Goal: Check status: Check status

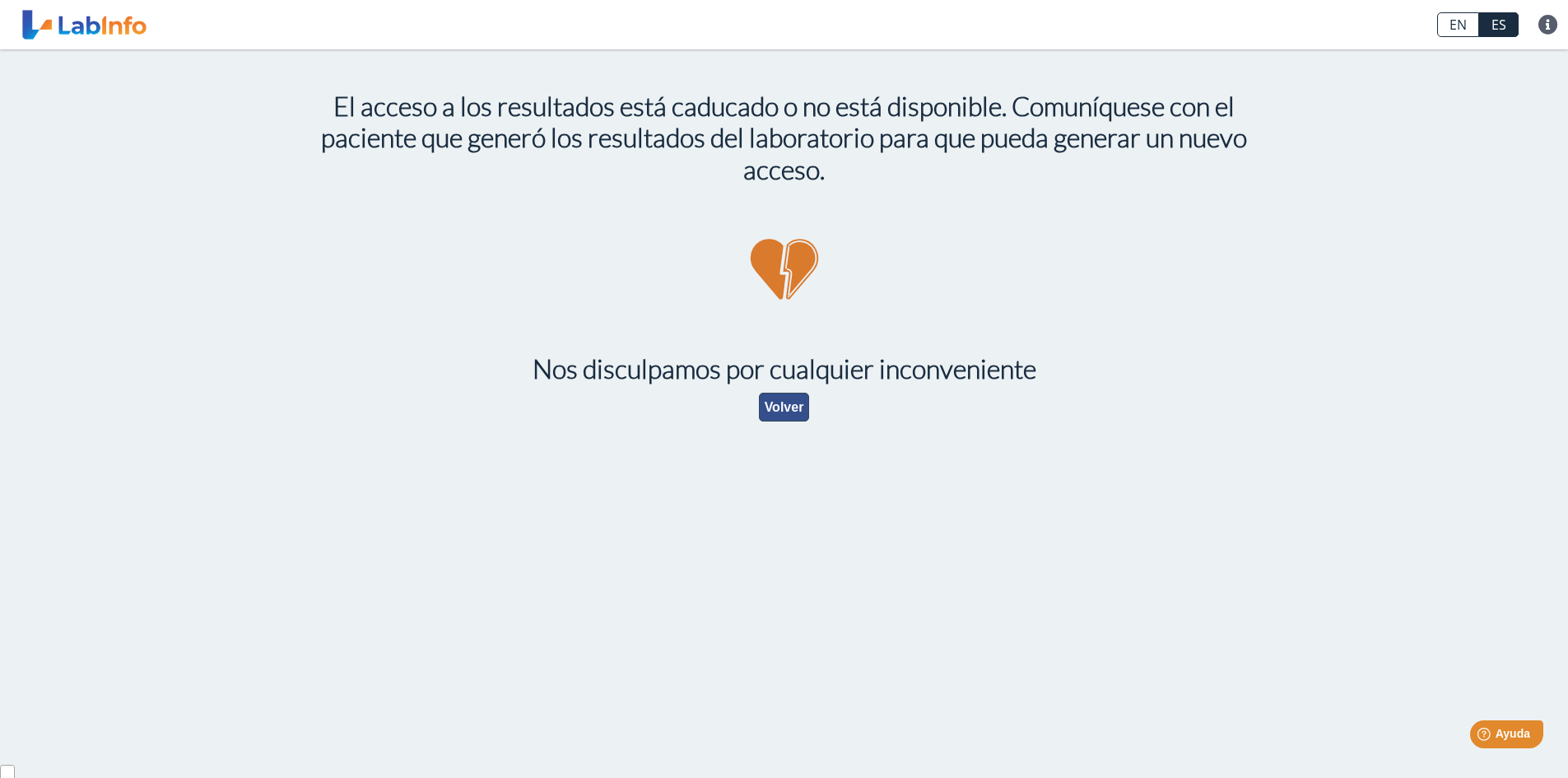
click at [790, 414] on button "Volver" at bounding box center [784, 406] width 51 height 29
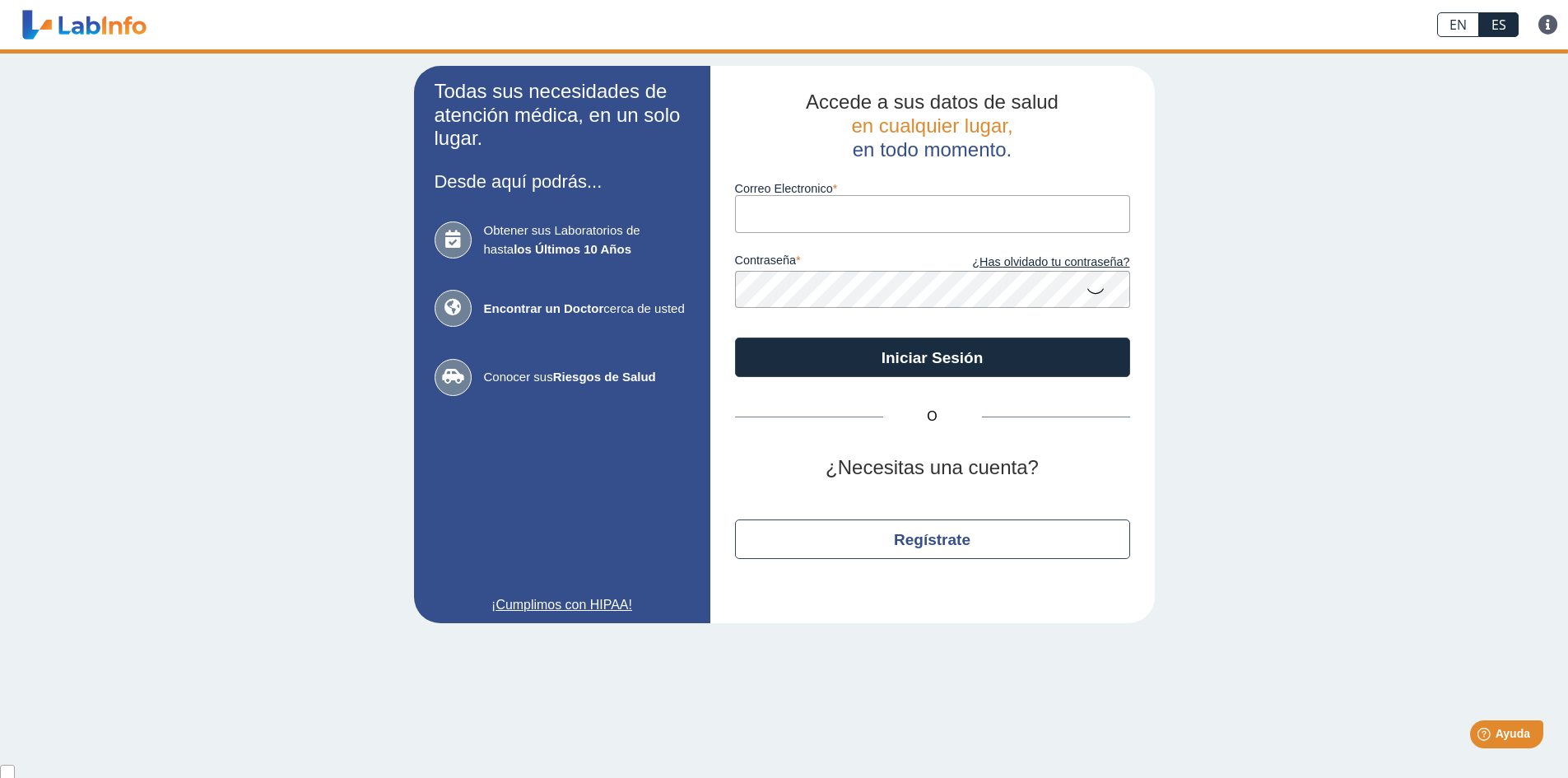
type input "[EMAIL_ADDRESS][DOMAIN_NAME]"
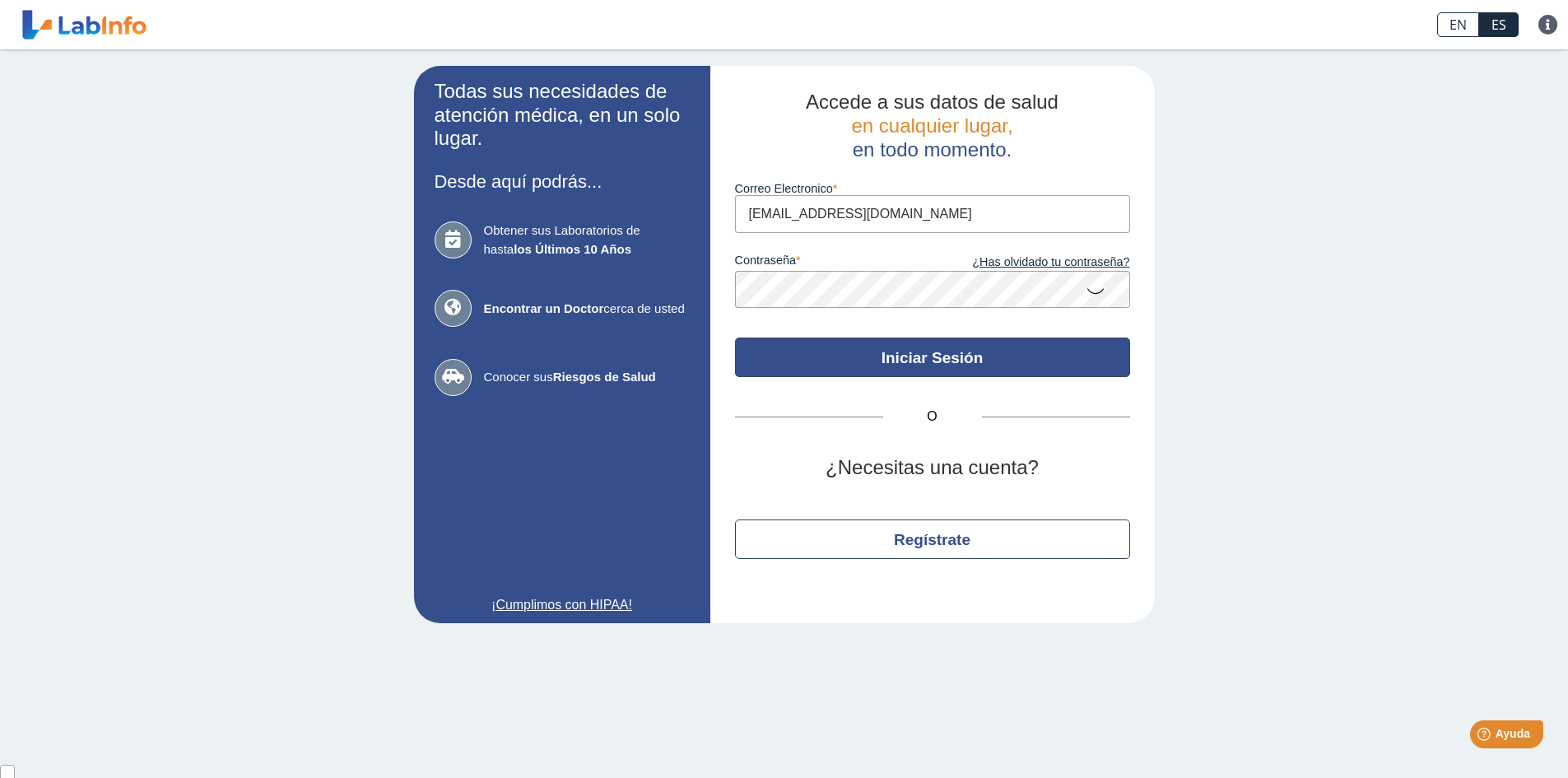
click at [897, 362] on button "Iniciar Sesión" at bounding box center [932, 357] width 395 height 40
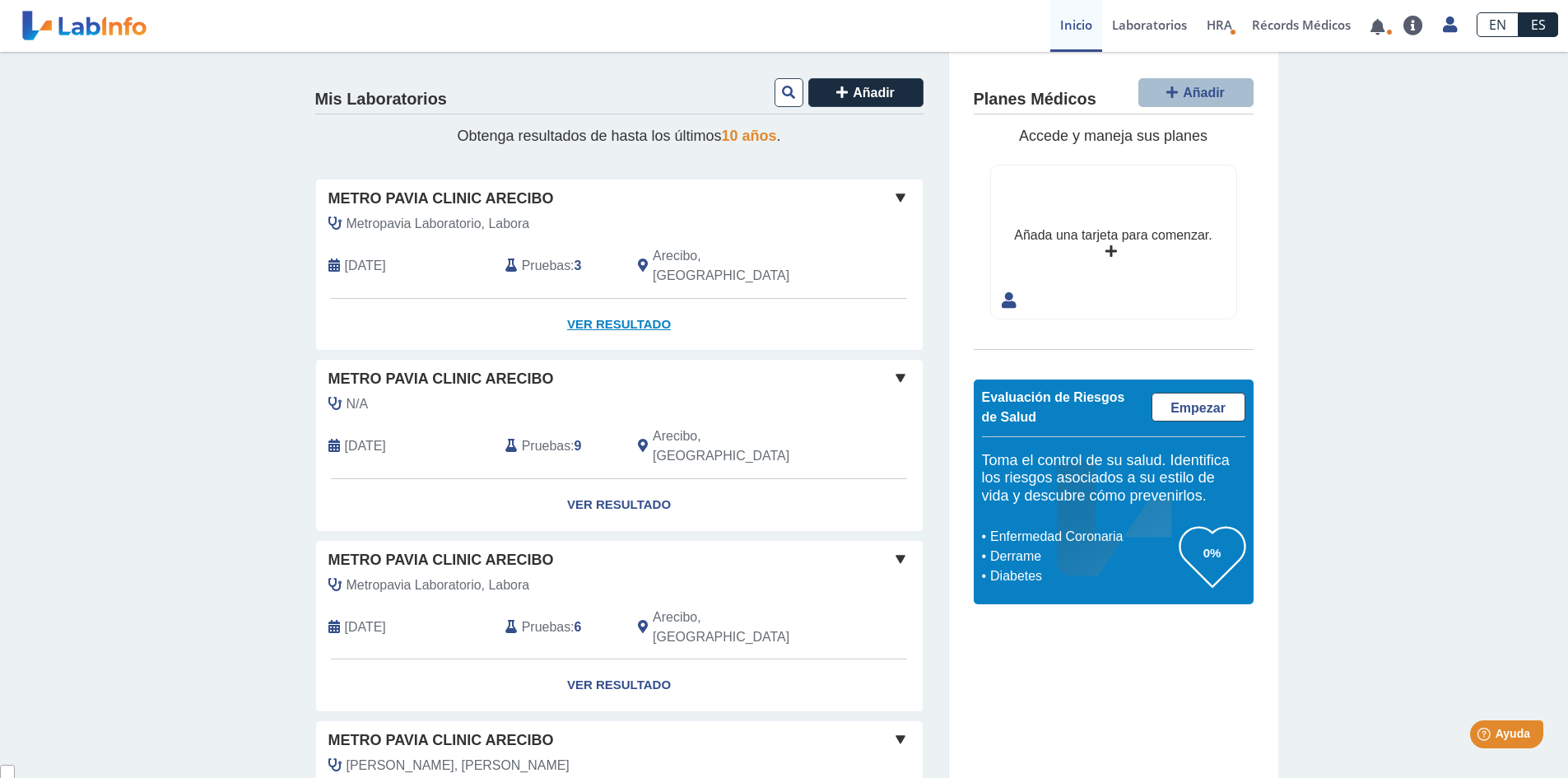
click at [586, 302] on link "Ver Resultado" at bounding box center [619, 325] width 607 height 52
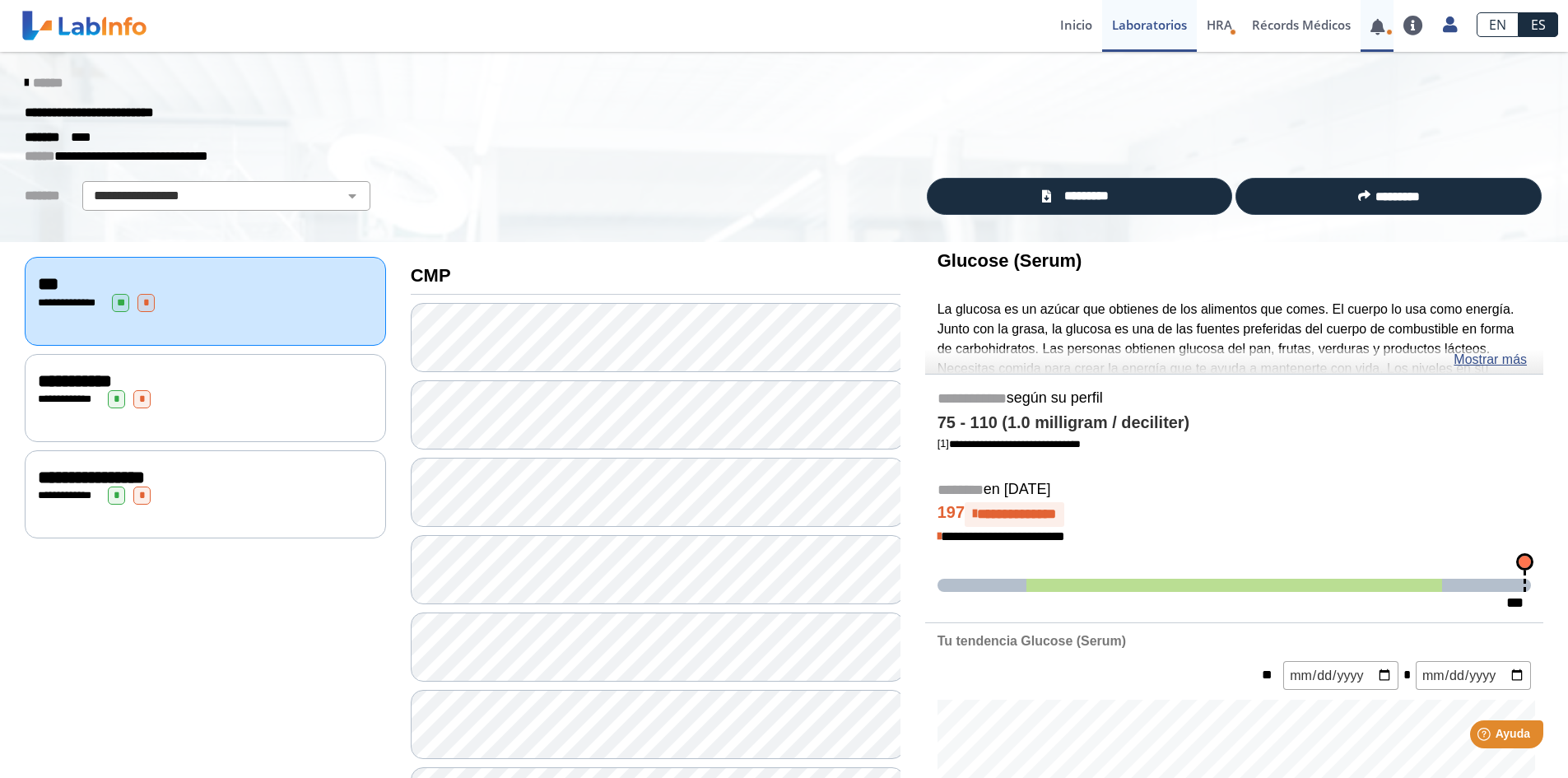
click at [1387, 33] on icon at bounding box center [1390, 32] width 7 height 7
click at [1379, 31] on link at bounding box center [1377, 26] width 33 height 12
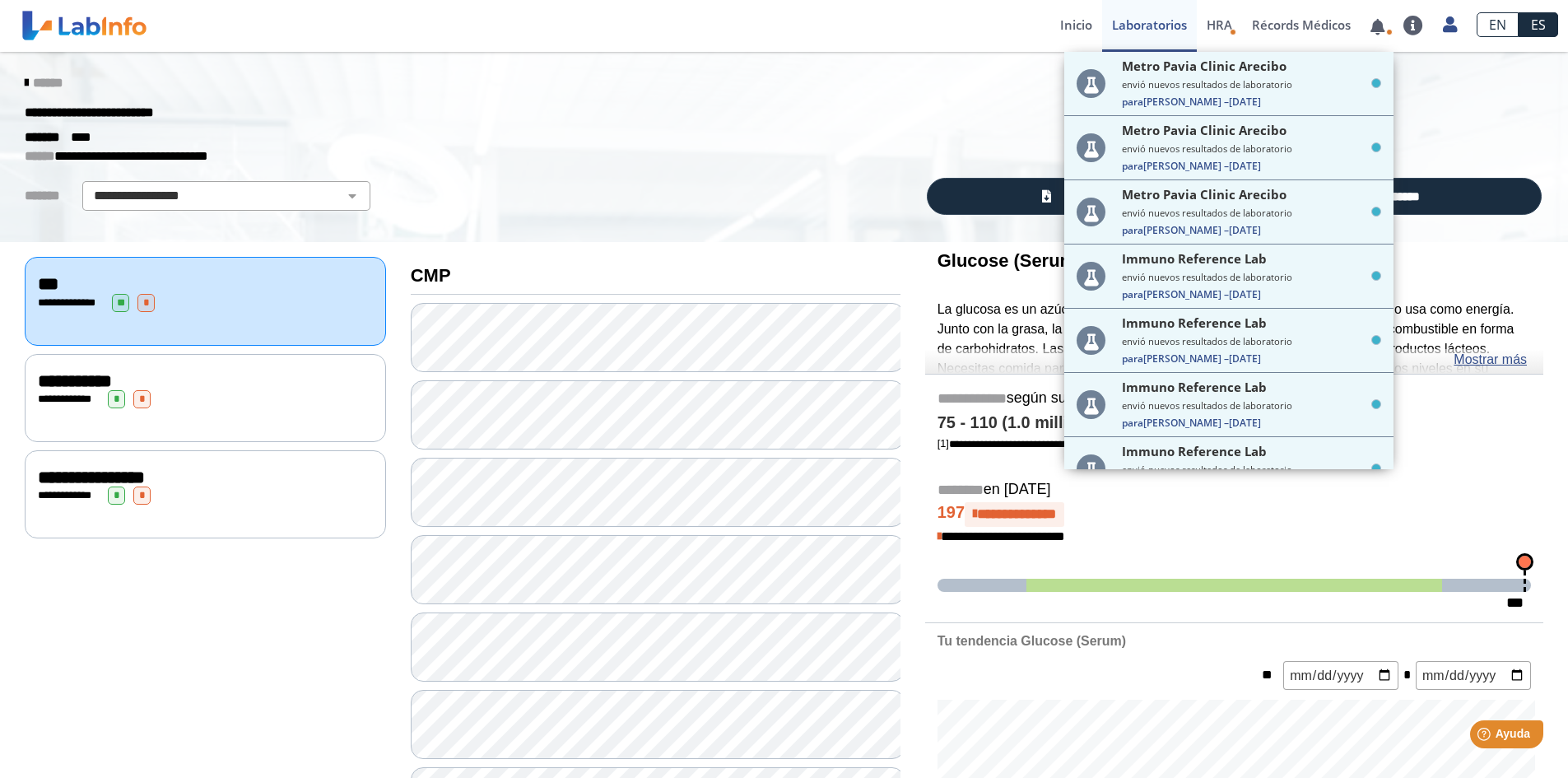
drag, startPoint x: 1475, startPoint y: 90, endPoint x: 1436, endPoint y: 98, distance: 39.8
click at [1476, 90] on div "******" at bounding box center [784, 84] width 1544 height 30
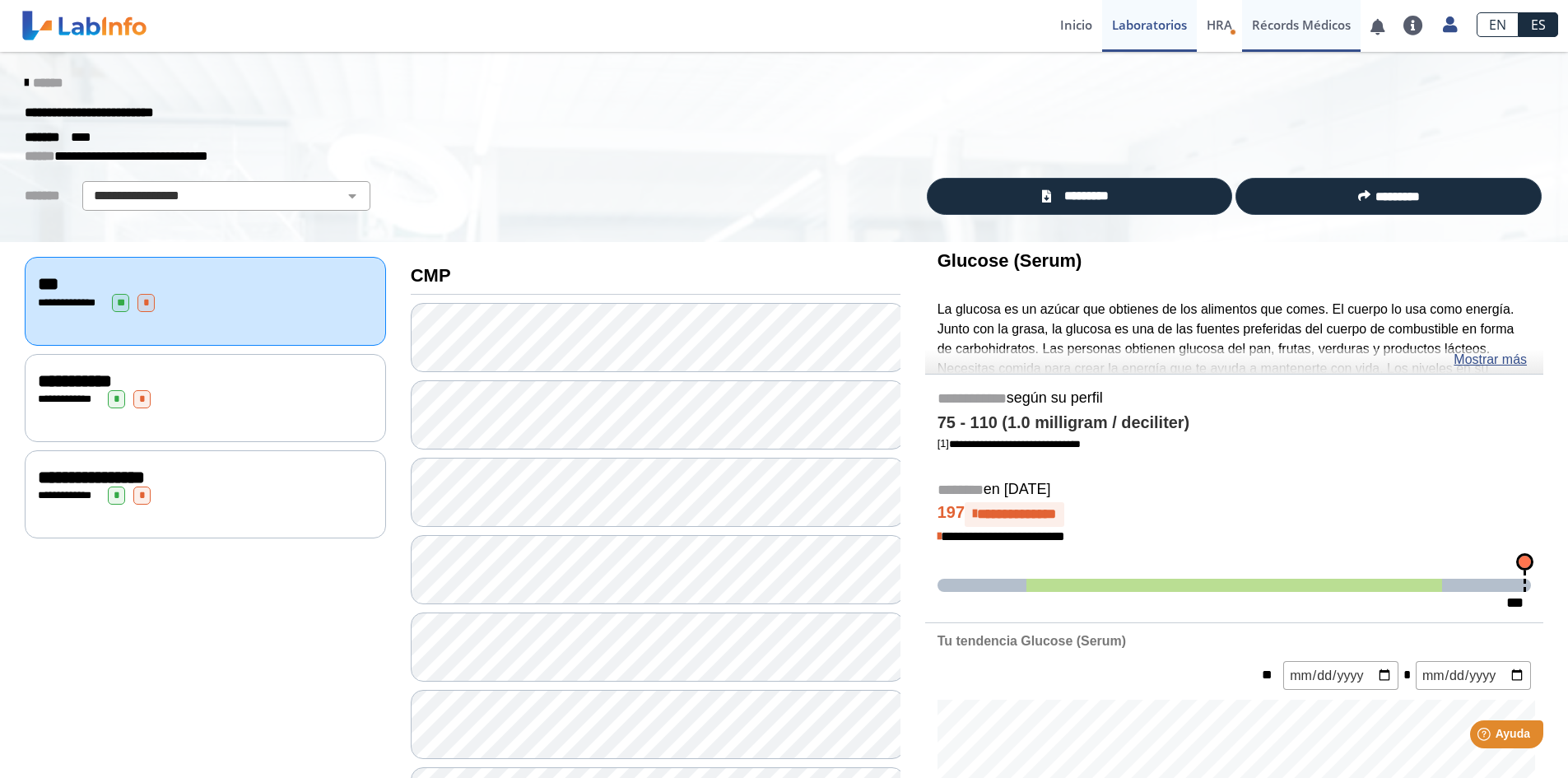
click at [1317, 30] on link "Récords Médicos" at bounding box center [1302, 26] width 119 height 52
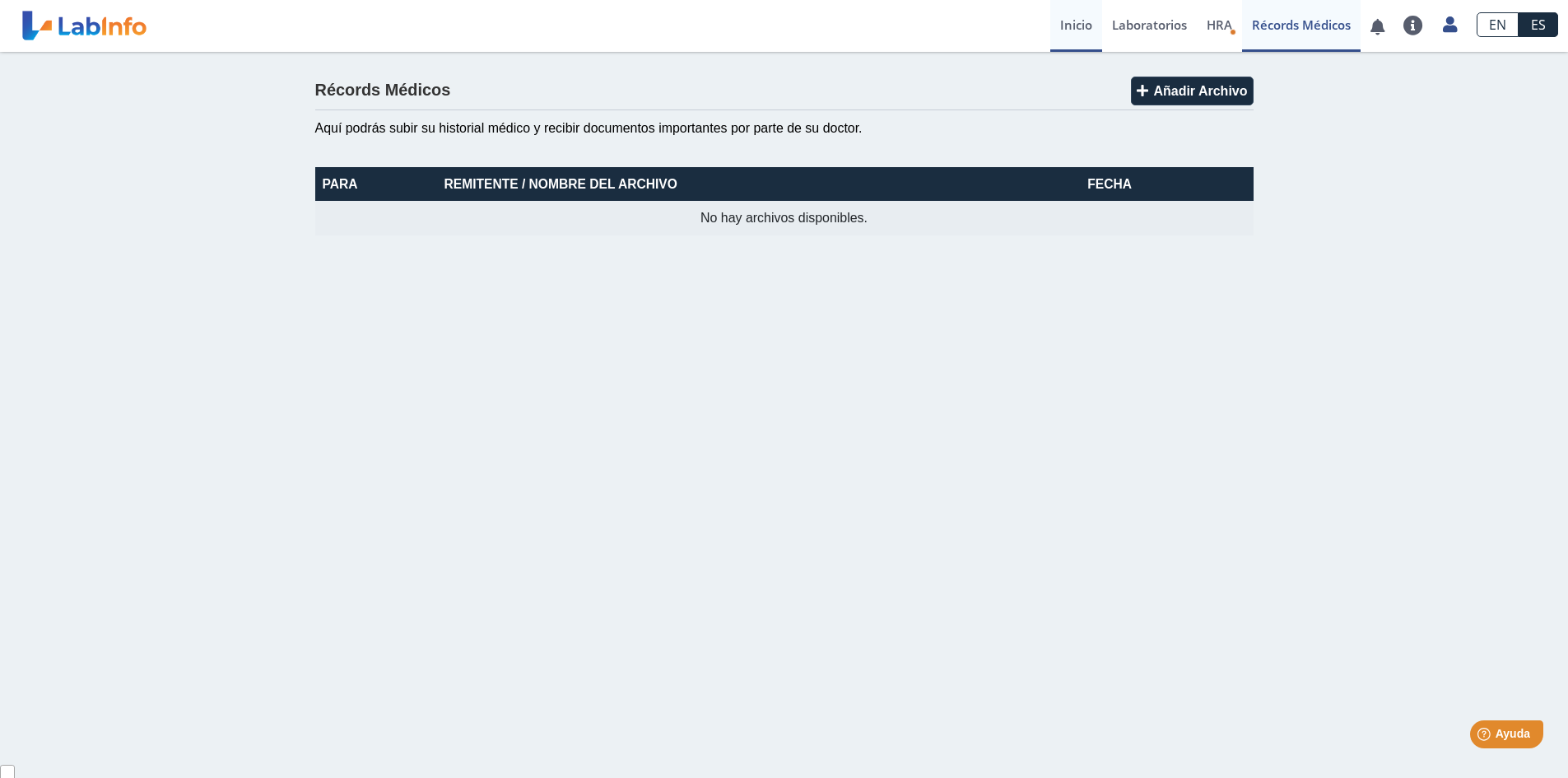
click at [1065, 22] on link "Inicio" at bounding box center [1076, 26] width 52 height 52
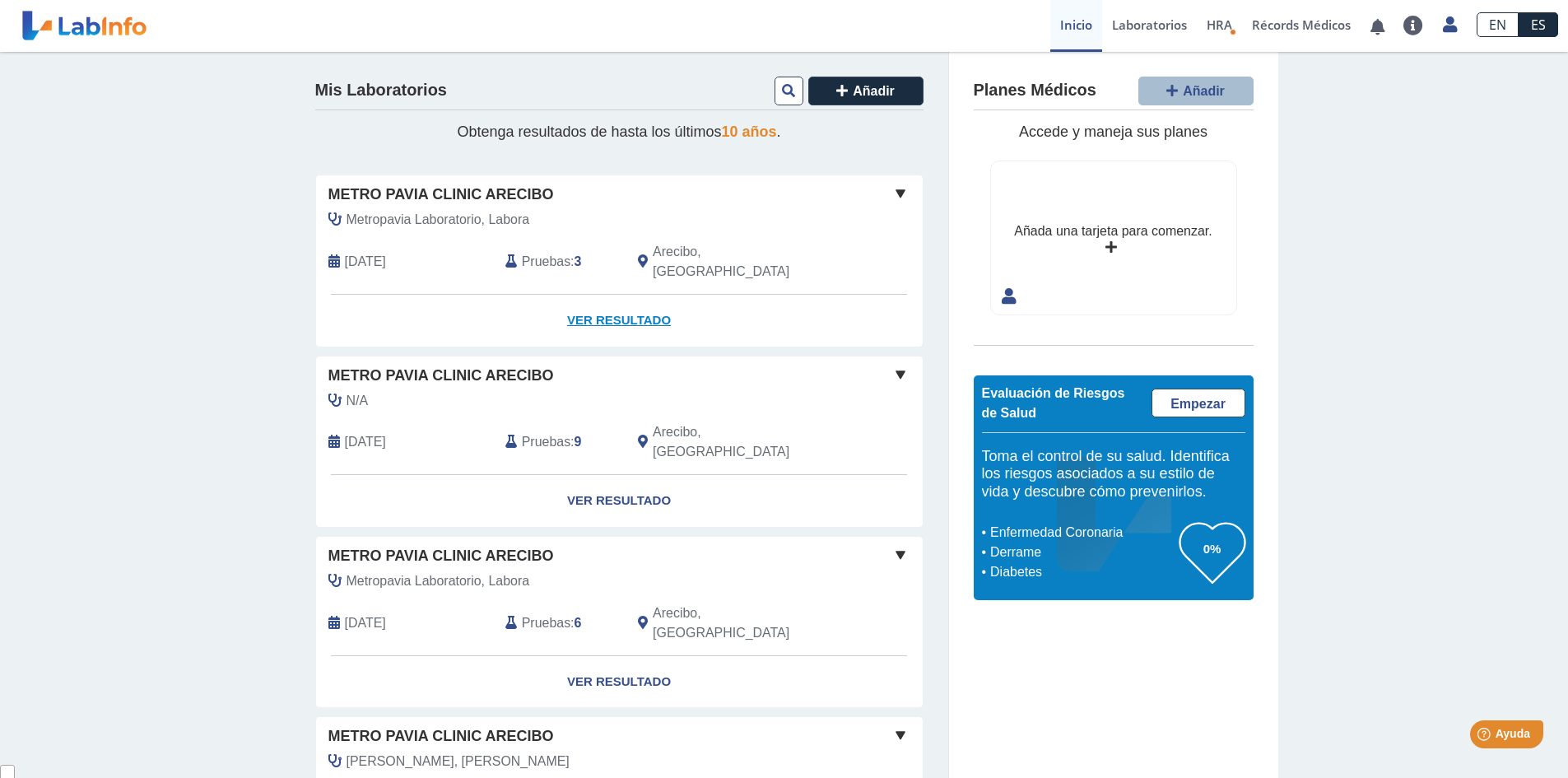
click at [644, 299] on link "Ver Resultado" at bounding box center [619, 321] width 607 height 52
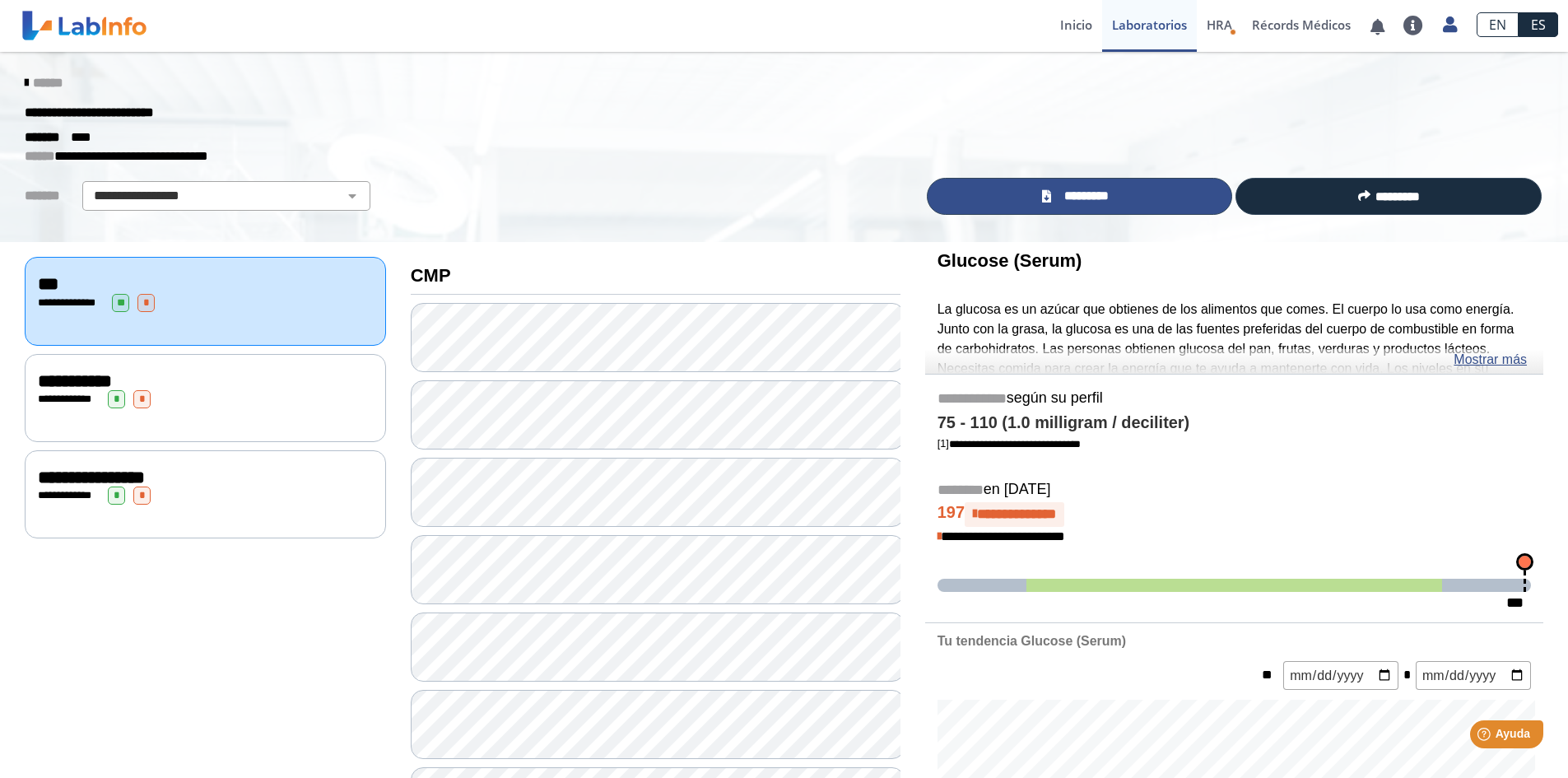
click at [1058, 198] on span "*********" at bounding box center [1086, 196] width 60 height 19
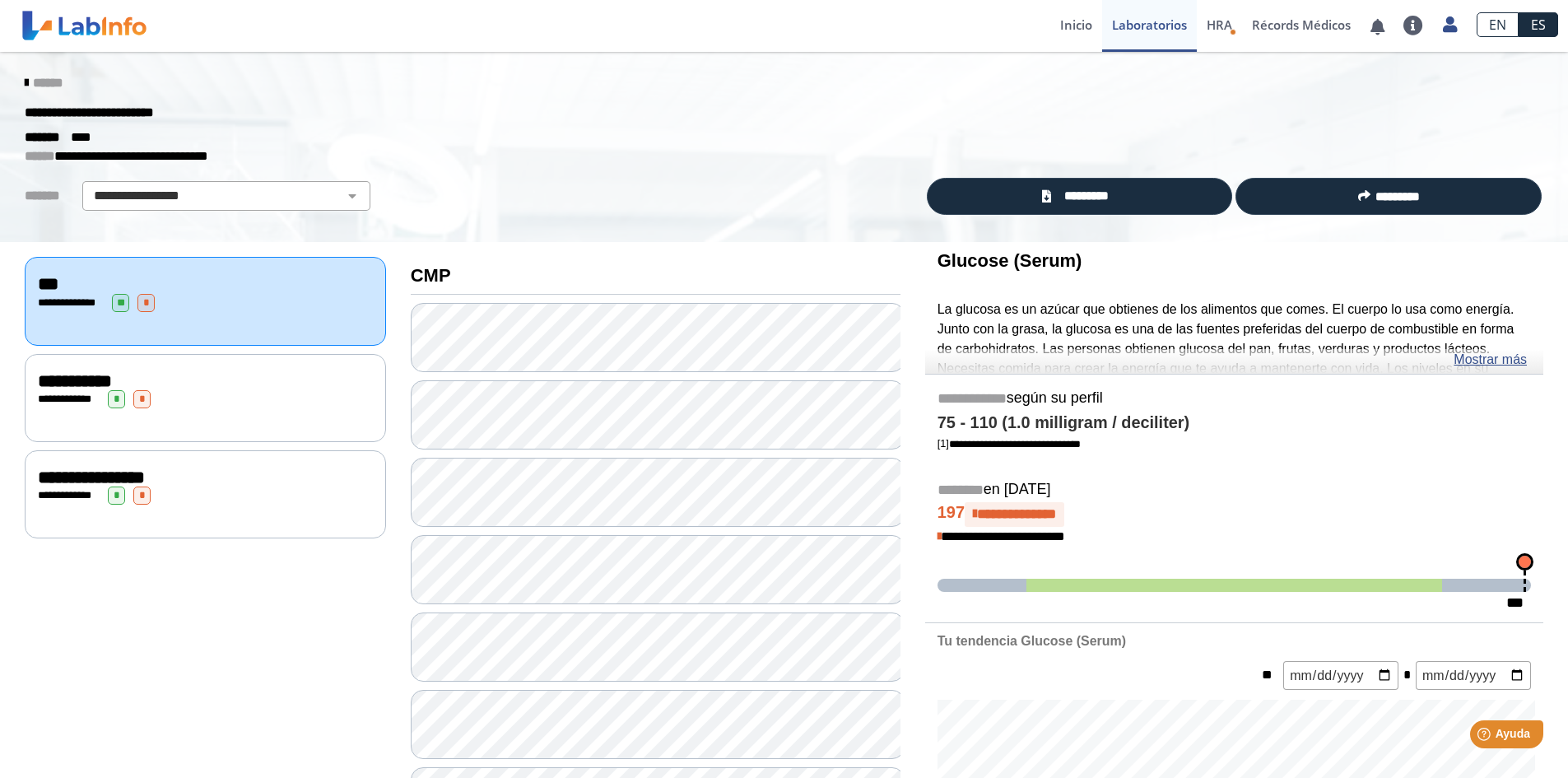
click at [96, 27] on link at bounding box center [85, 25] width 136 height 41
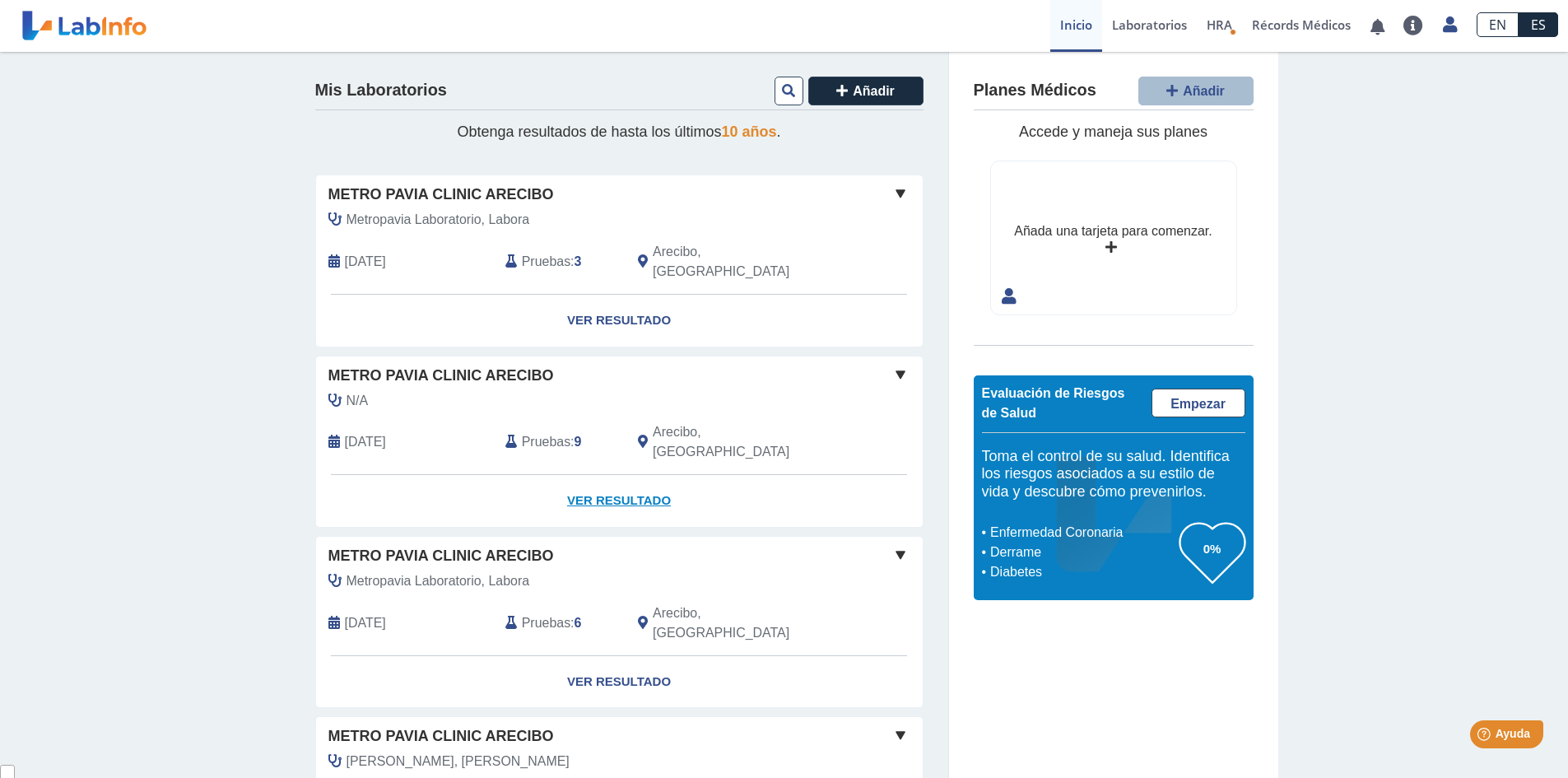
click at [617, 475] on link "Ver Resultado" at bounding box center [619, 501] width 607 height 52
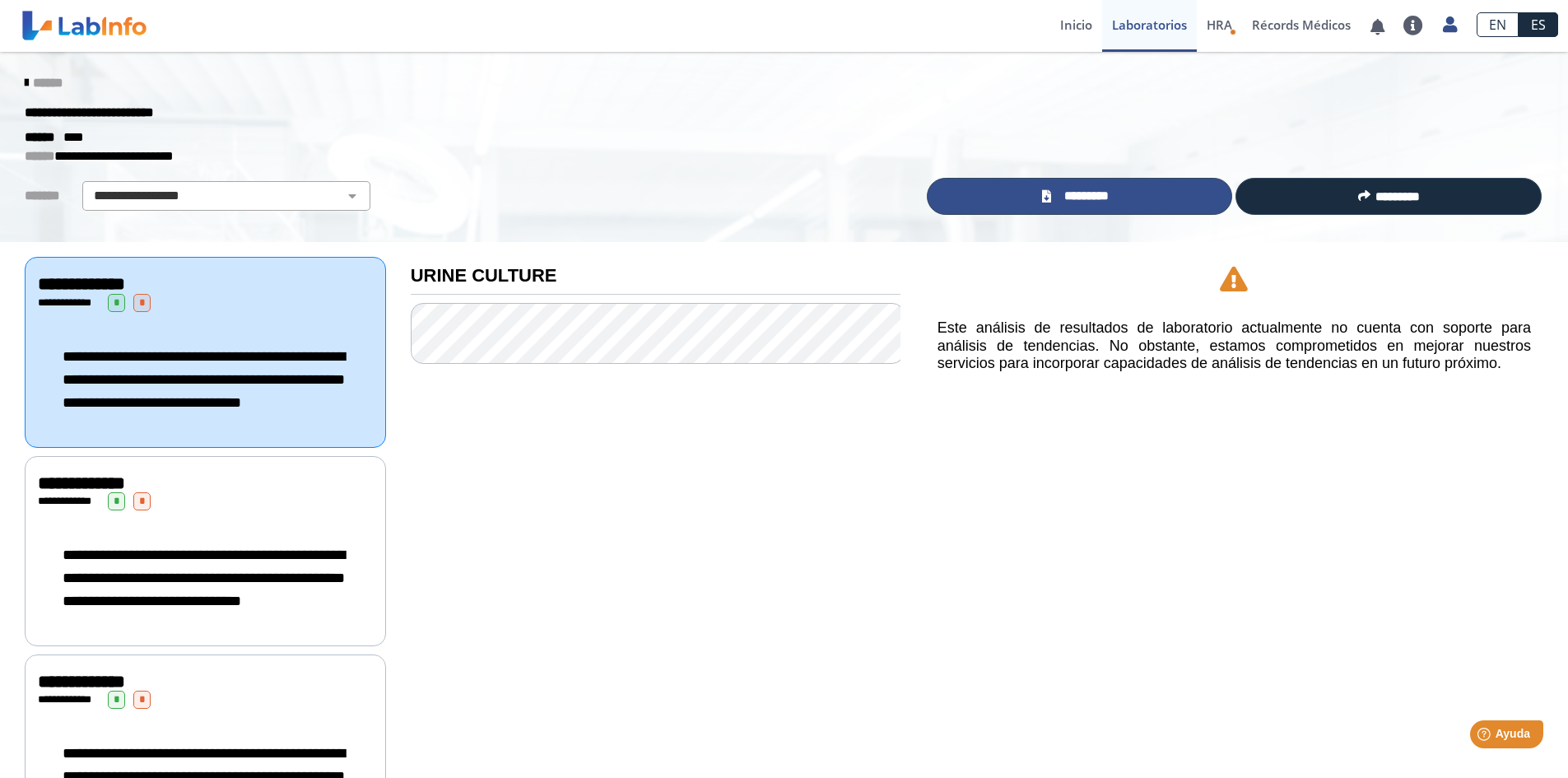
click at [1060, 194] on span "*********" at bounding box center [1086, 196] width 60 height 19
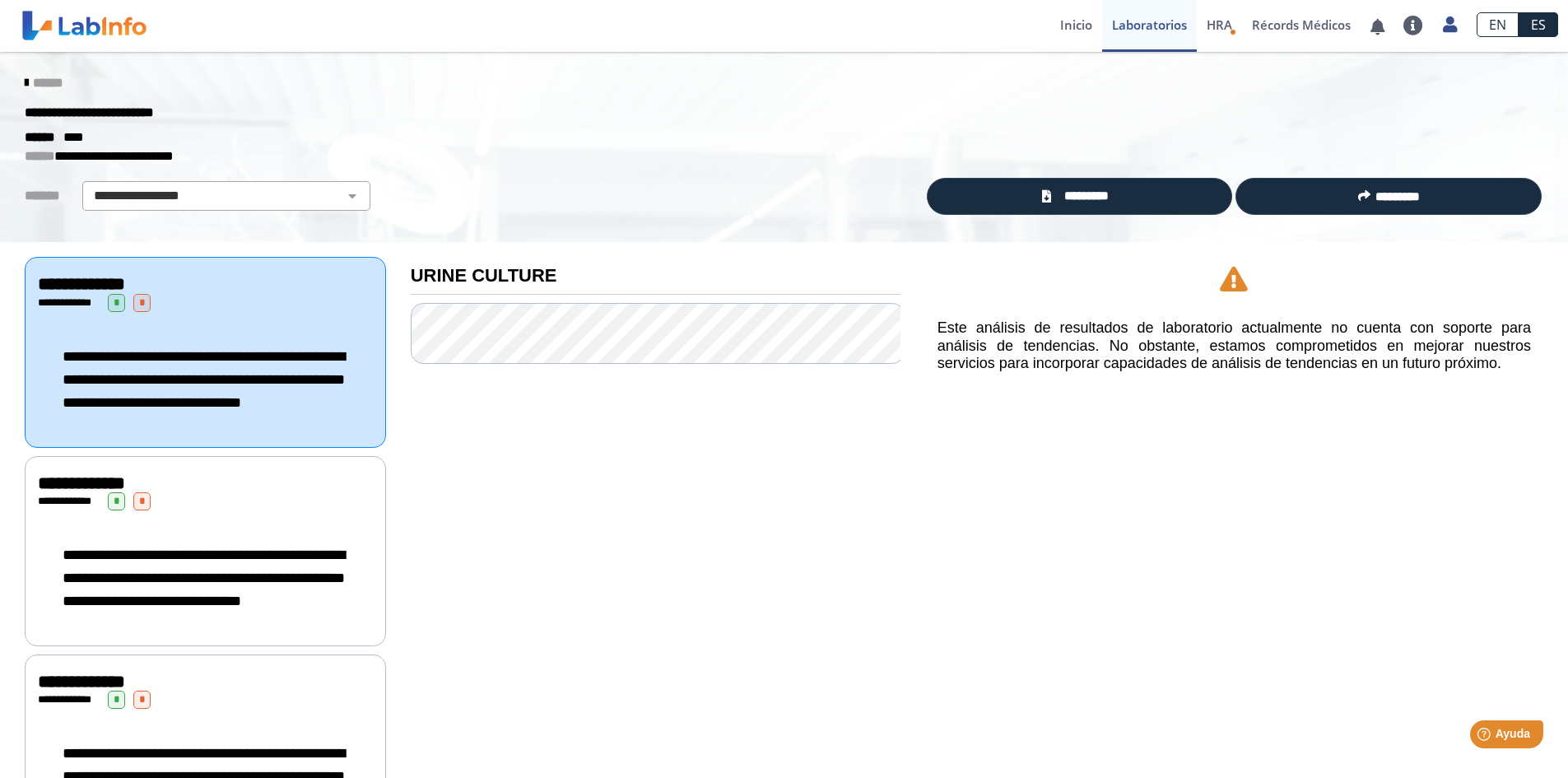
click at [25, 80] on icon at bounding box center [27, 83] width 4 height 13
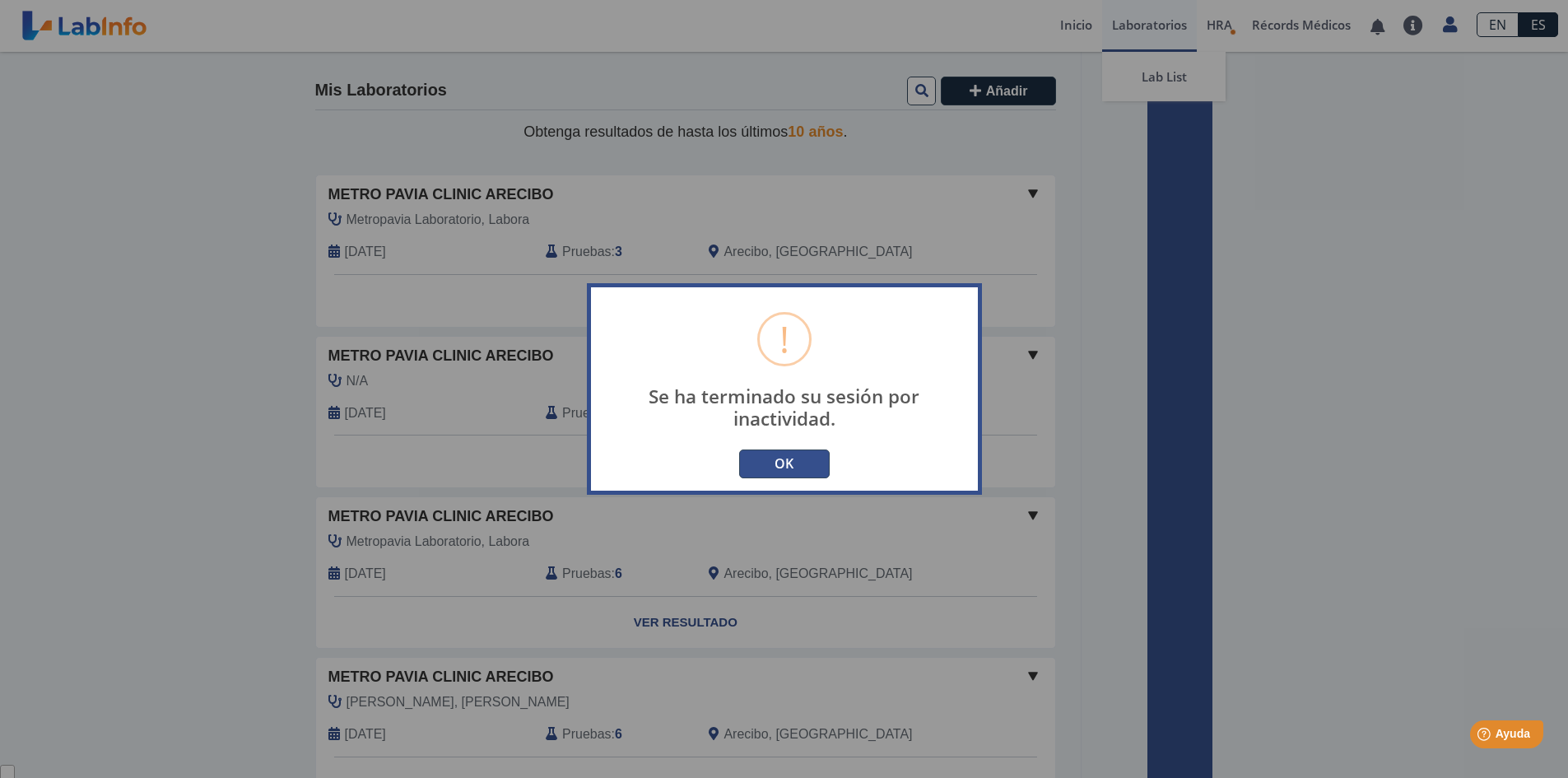
type input "[EMAIL_ADDRESS][DOMAIN_NAME]"
